Goal: Task Accomplishment & Management: Manage account settings

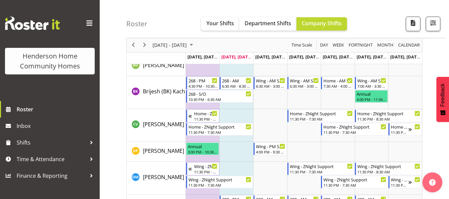
scroll to position [196, 0]
click at [431, 24] on span "button" at bounding box center [432, 23] width 9 height 9
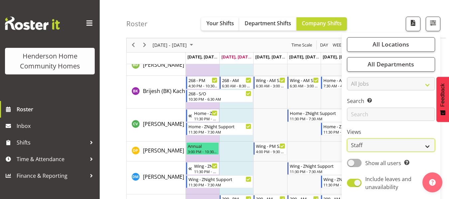
click at [375, 147] on select "Staff Role Shift - Horizontal Shift - Vertical Staff - Location" at bounding box center [391, 145] width 88 height 13
select select "role"
click at [347, 139] on select "Staff Role Shift - Horizontal Shift - Vertical Staff - Location" at bounding box center [391, 145] width 88 height 13
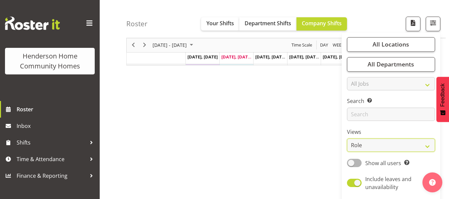
scroll to position [128, 0]
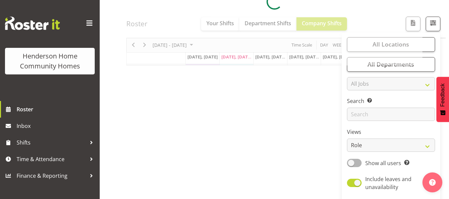
click at [383, 12] on div at bounding box center [274, 1] width 296 height 127
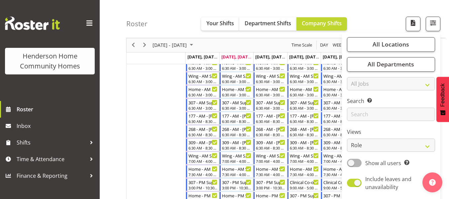
click at [372, 29] on div "Roster Your Shifts Department Shifts Company Shifts All Locations Clear [STREET…" at bounding box center [274, 199] width 349 height 618
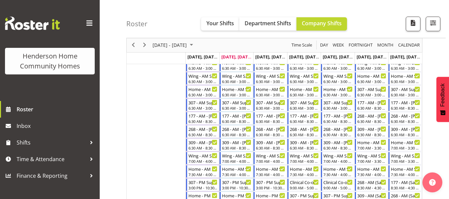
drag, startPoint x: 350, startPoint y: 61, endPoint x: 332, endPoint y: 112, distance: 54.1
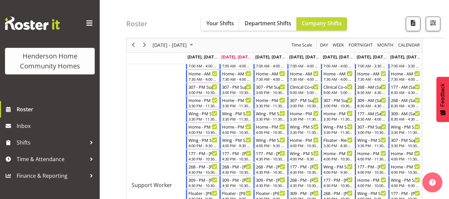
scroll to position [222, 0]
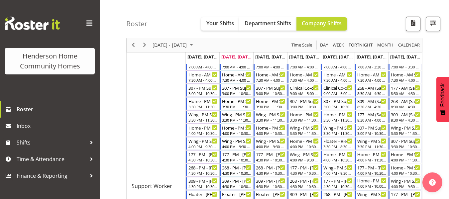
click at [366, 187] on div "4:00 PM - 10:00 PM" at bounding box center [372, 185] width 30 height 5
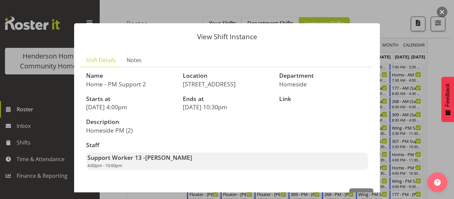
click at [399, 14] on div at bounding box center [227, 99] width 454 height 199
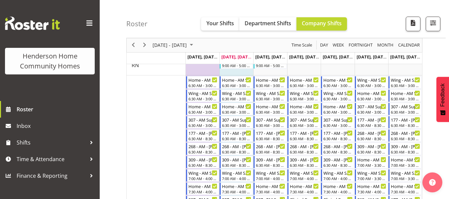
scroll to position [0, 0]
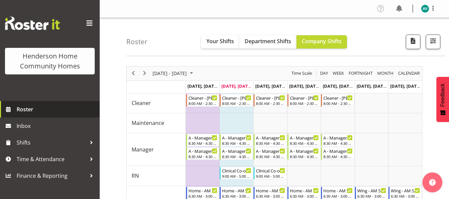
click at [33, 105] on span "Roster" at bounding box center [57, 109] width 80 height 10
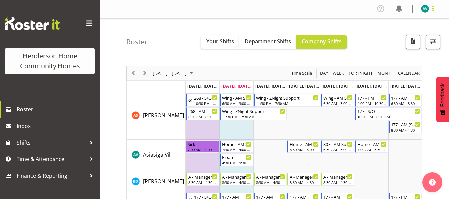
click at [429, 9] on span at bounding box center [433, 8] width 8 height 8
click at [394, 35] on link "Log Out" at bounding box center [405, 35] width 64 height 12
